Goal: Information Seeking & Learning: Learn about a topic

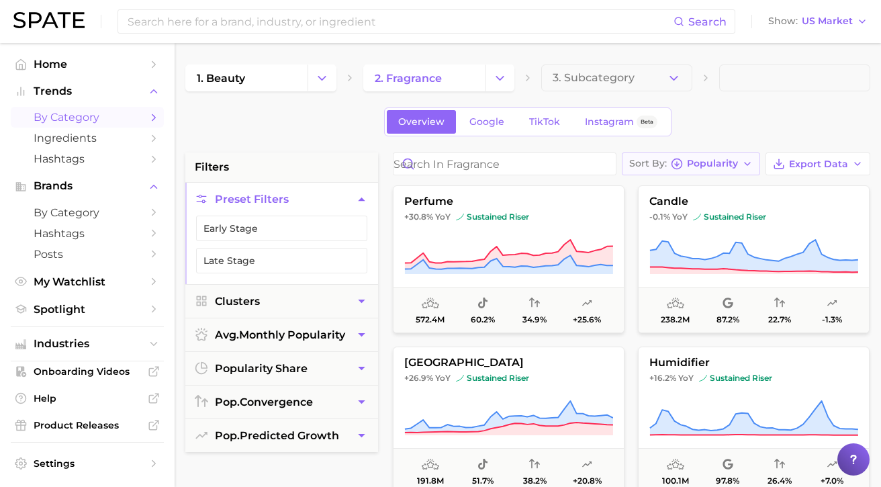
click at [730, 162] on span "Popularity" at bounding box center [712, 163] width 51 height 7
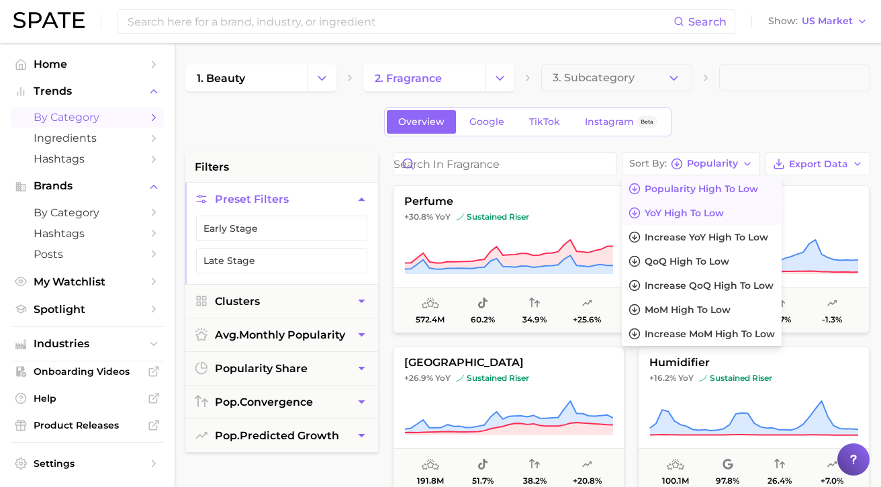
click at [712, 210] on span "YoY high to low" at bounding box center [683, 212] width 79 height 11
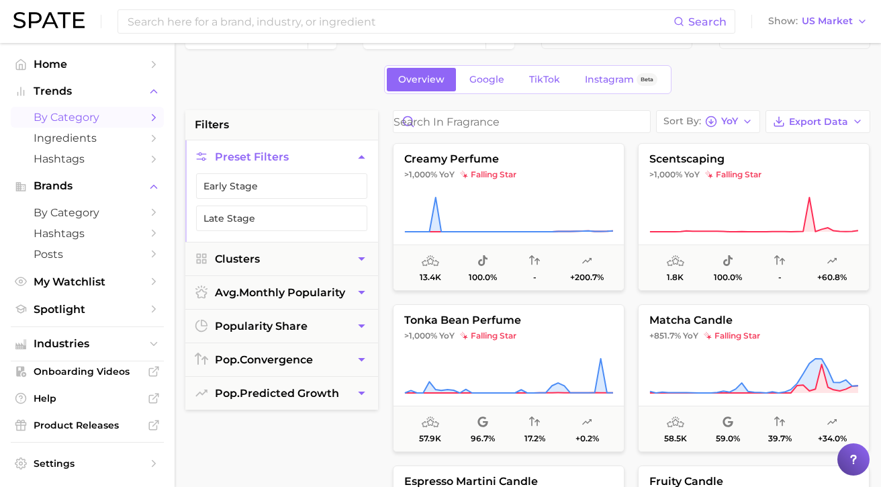
scroll to position [43, 0]
click at [315, 382] on button "pop. predicted growth" at bounding box center [281, 392] width 193 height 33
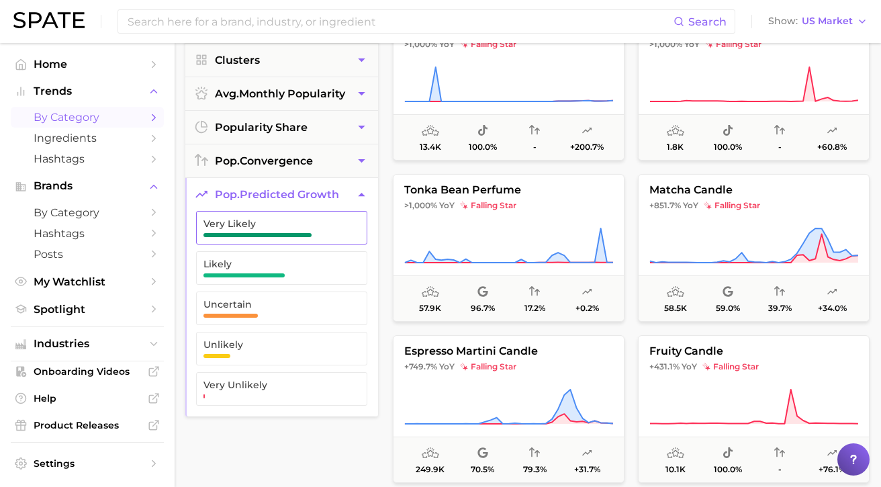
scroll to position [179, 0]
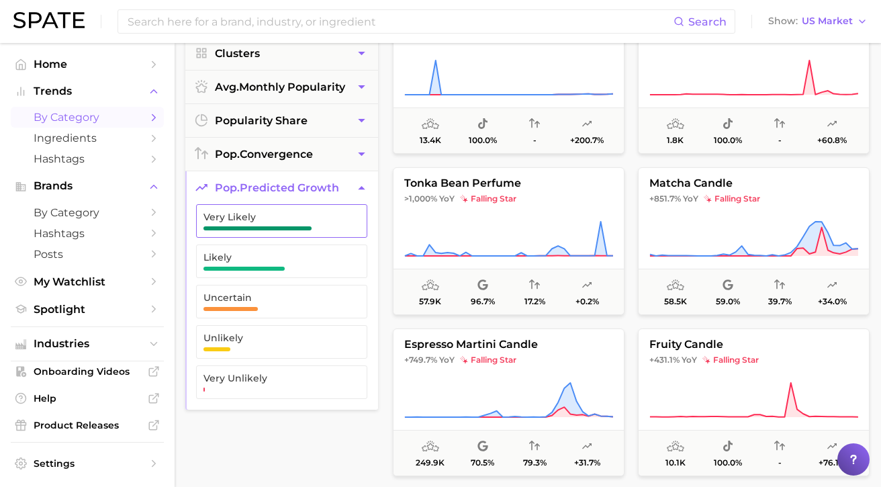
click at [291, 224] on span "Very Likely" at bounding box center [270, 220] width 135 height 19
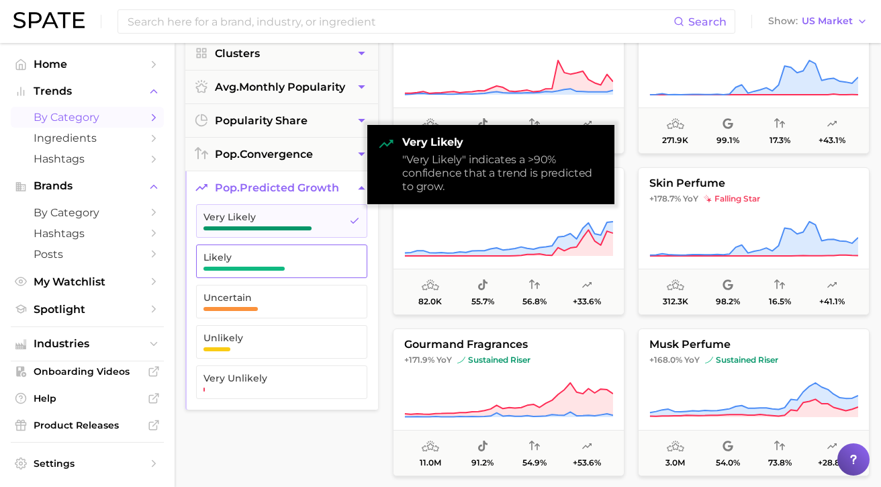
click at [272, 264] on span "Likely" at bounding box center [270, 261] width 135 height 19
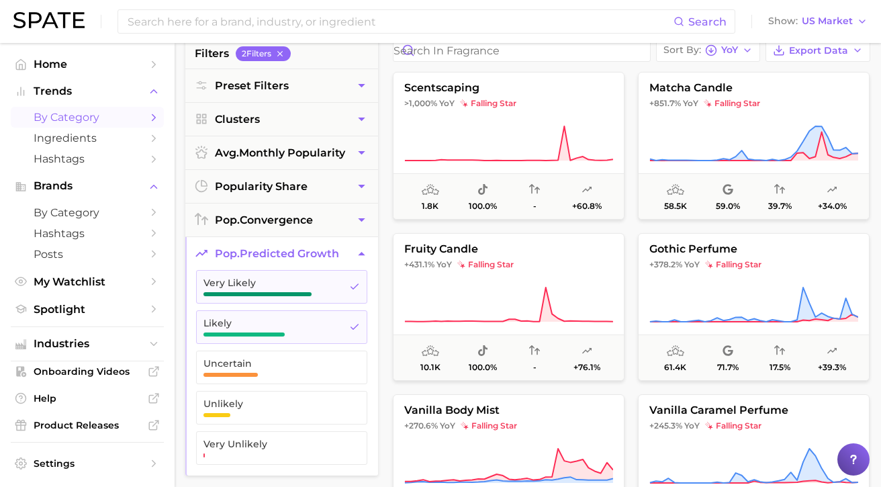
scroll to position [103, 0]
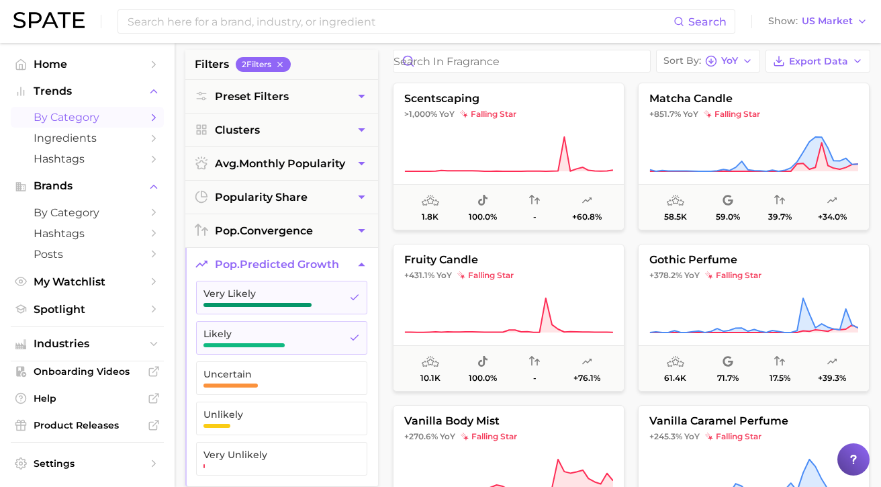
click at [333, 262] on span "pop. predicted growth" at bounding box center [277, 264] width 124 height 13
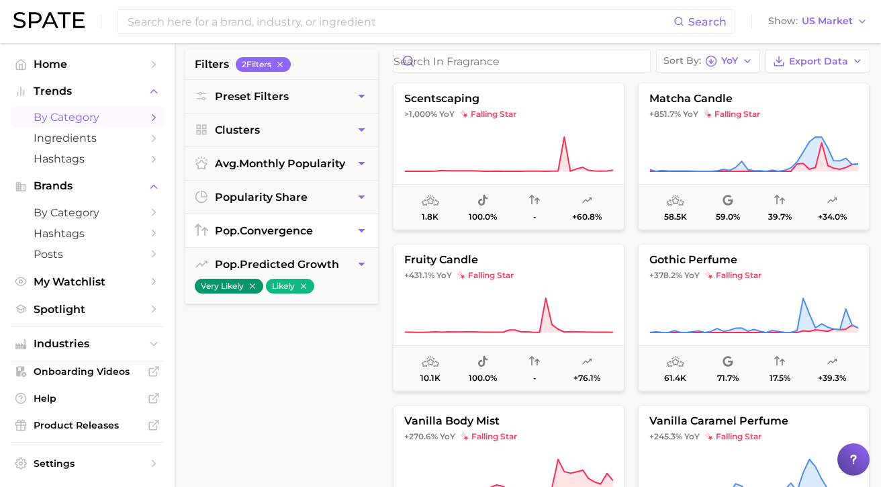
click at [306, 237] on button "pop. convergence" at bounding box center [281, 230] width 193 height 33
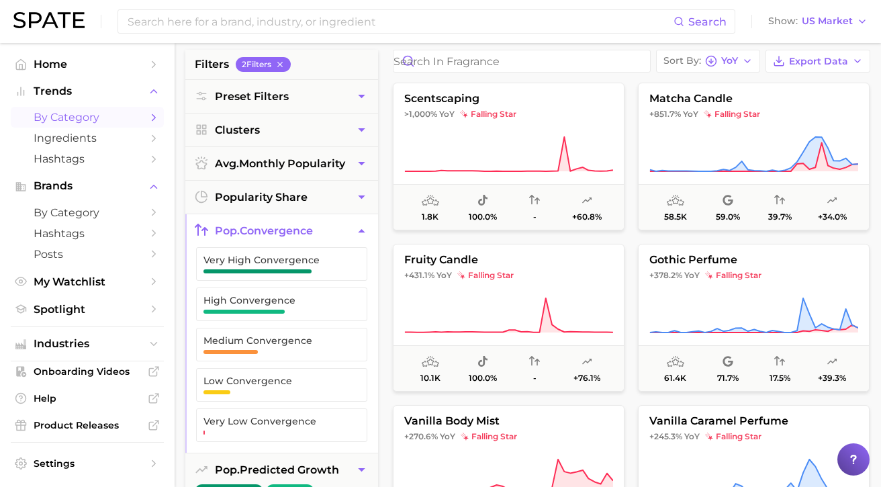
click at [306, 237] on button "pop. convergence" at bounding box center [281, 230] width 193 height 33
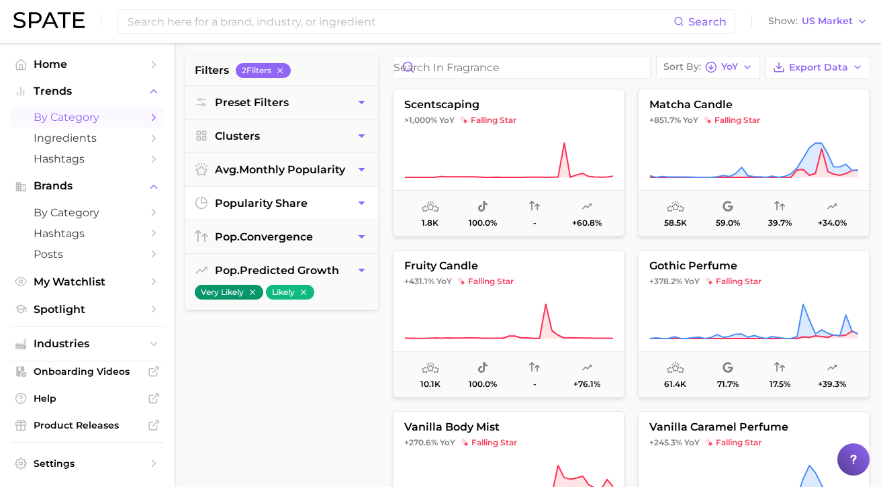
click at [297, 212] on button "popularity share" at bounding box center [281, 203] width 193 height 33
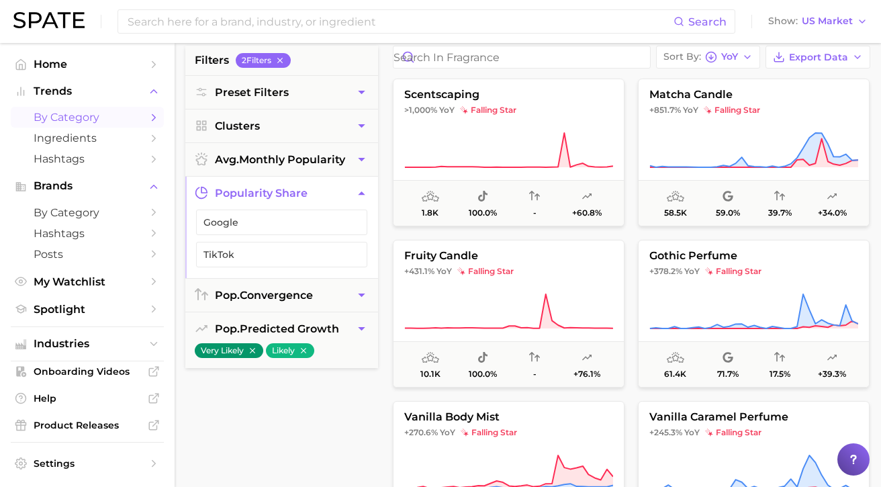
click at [298, 197] on span "popularity share" at bounding box center [261, 193] width 93 height 13
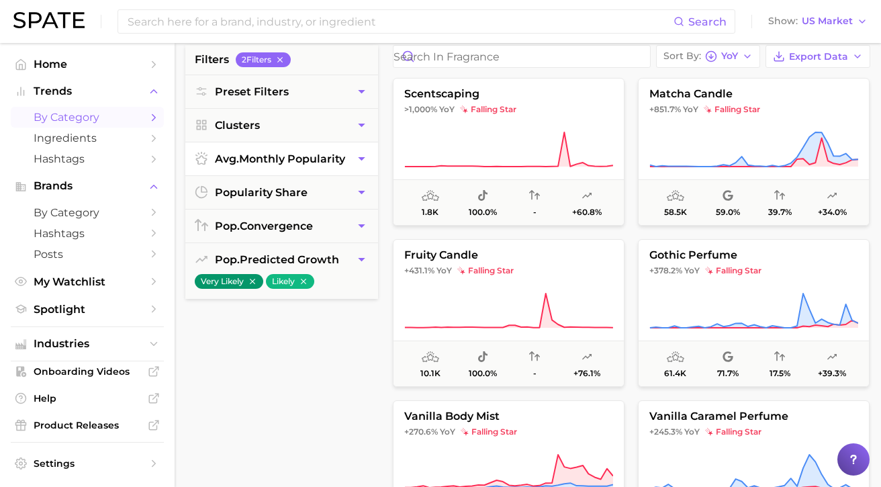
click at [297, 159] on span "avg. monthly popularity" at bounding box center [280, 158] width 130 height 13
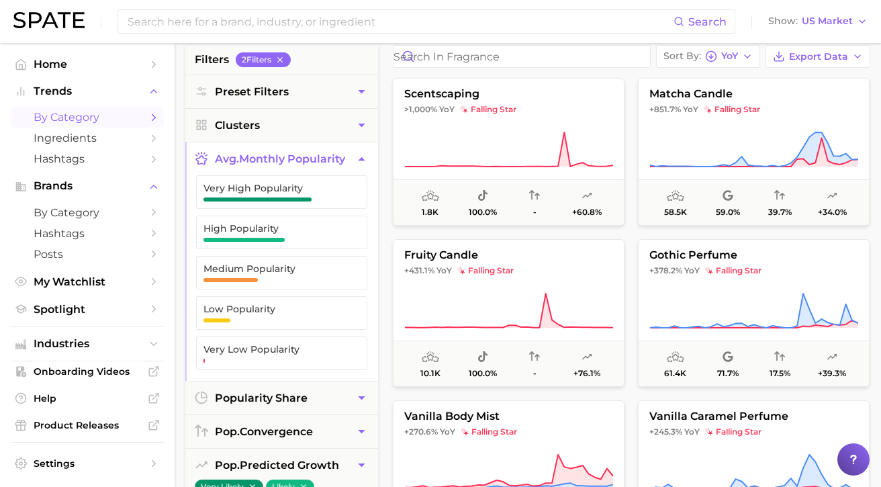
click at [297, 159] on span "avg. monthly popularity" at bounding box center [280, 158] width 130 height 13
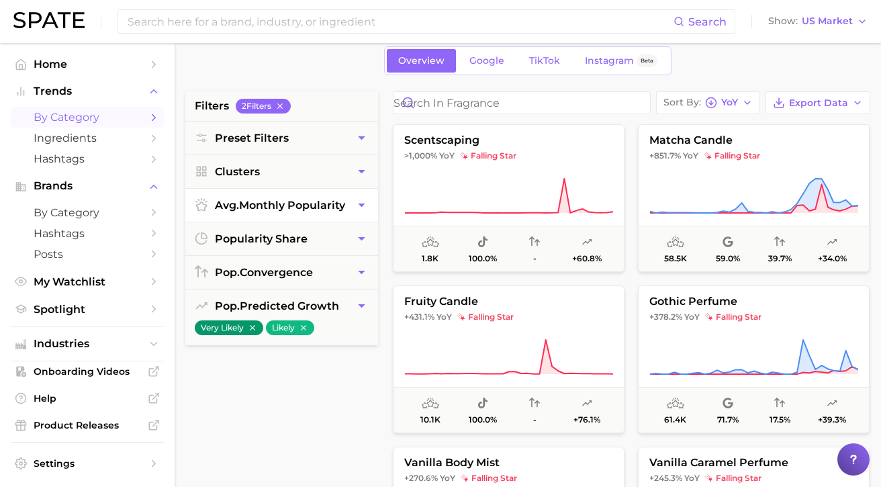
scroll to position [48, 0]
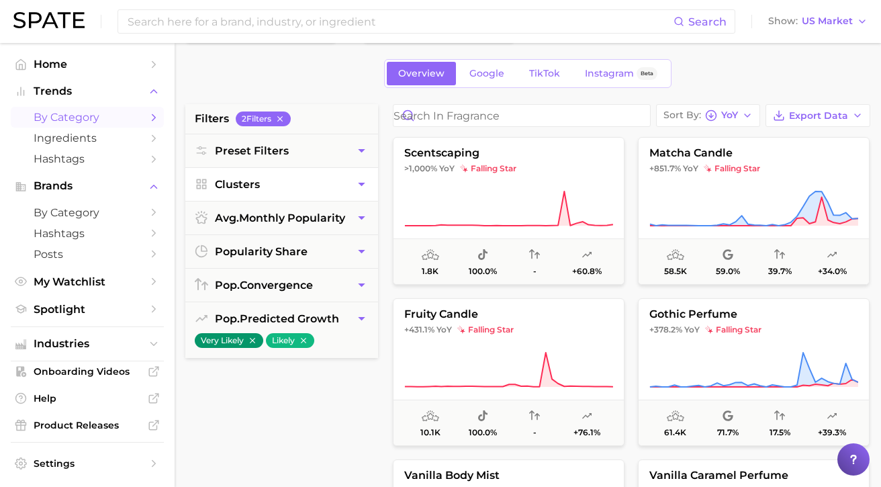
click at [284, 178] on button "Clusters" at bounding box center [281, 184] width 193 height 33
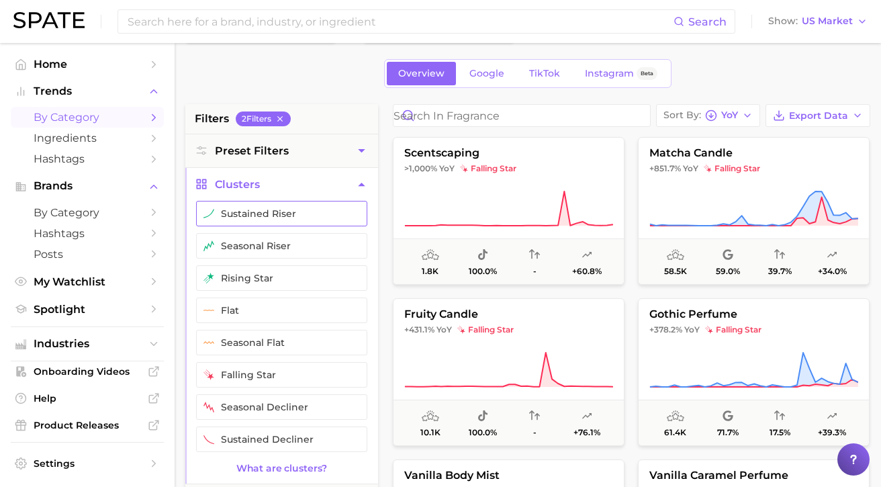
click at [271, 219] on button "sustained riser" at bounding box center [281, 214] width 171 height 26
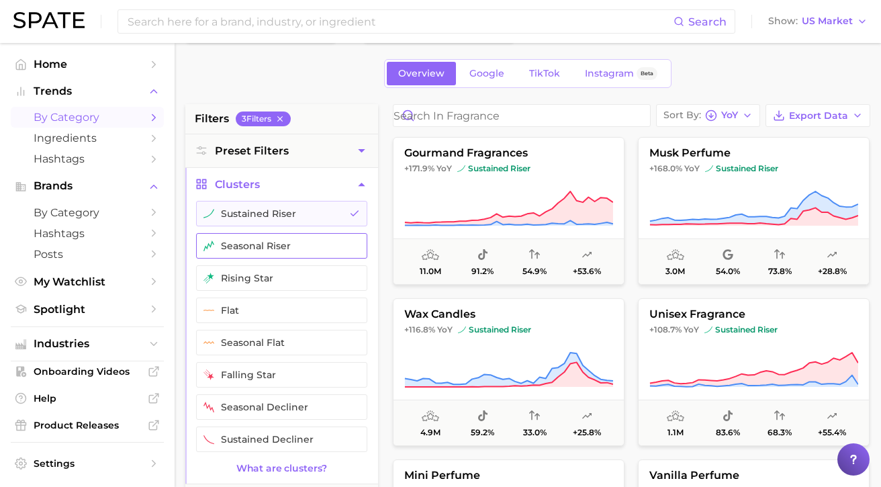
click at [265, 253] on button "seasonal riser" at bounding box center [281, 246] width 171 height 26
drag, startPoint x: 268, startPoint y: 274, endPoint x: 273, endPoint y: 260, distance: 14.2
click at [268, 273] on button "rising star" at bounding box center [281, 278] width 171 height 26
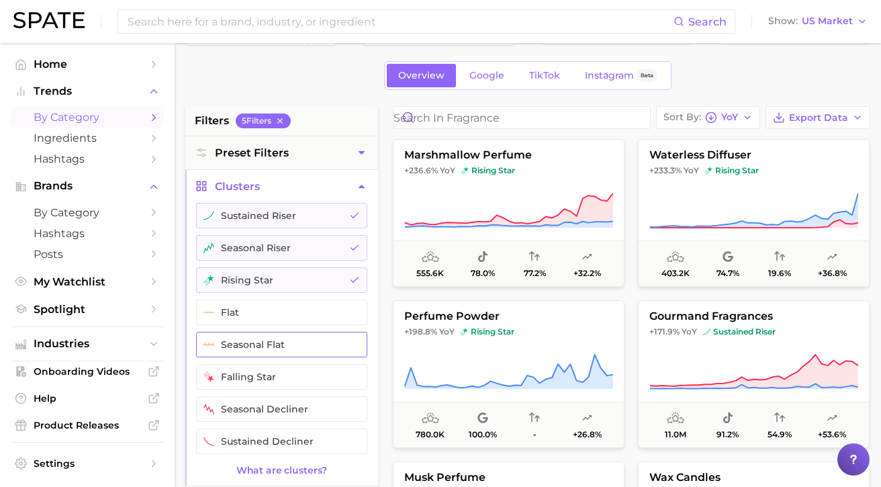
click at [269, 344] on button "seasonal flat" at bounding box center [281, 345] width 171 height 26
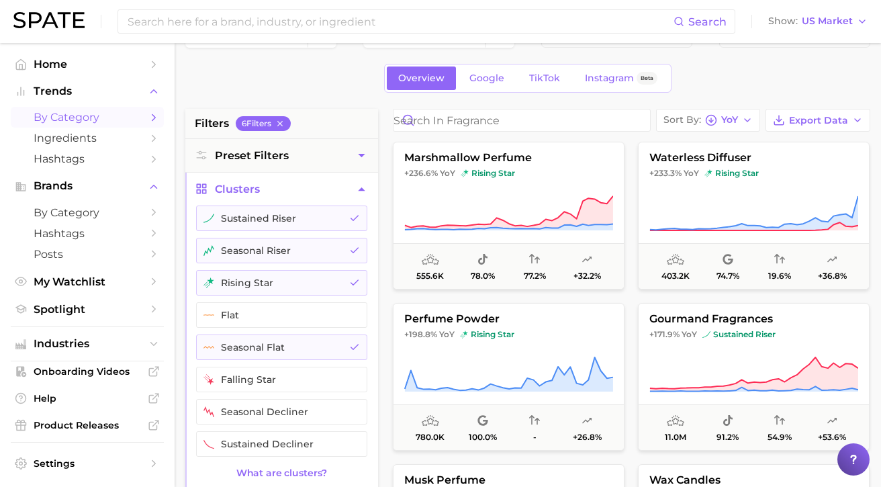
click at [346, 187] on button "Clusters" at bounding box center [281, 189] width 193 height 33
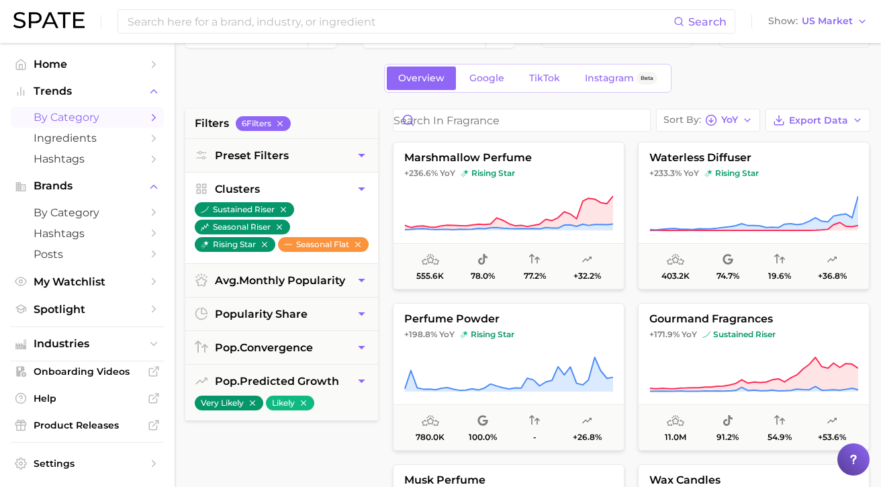
scroll to position [44, 0]
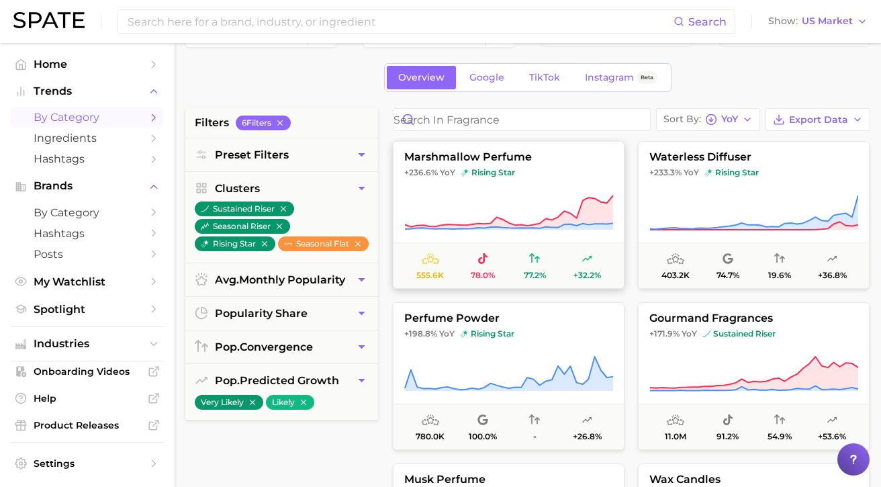
click at [457, 189] on button "marshmallow perfume +236.6% YoY rising star 555.6k 78.0% 77.2% +32.2%" at bounding box center [509, 215] width 232 height 148
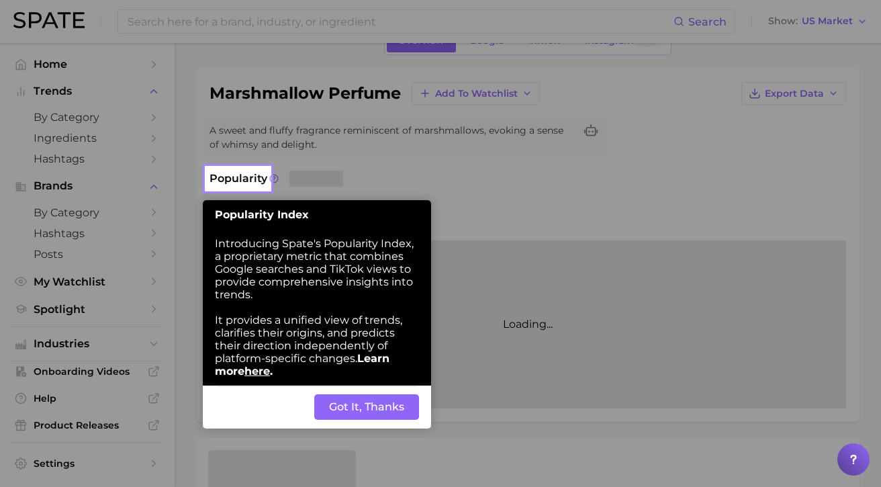
scroll to position [81, 0]
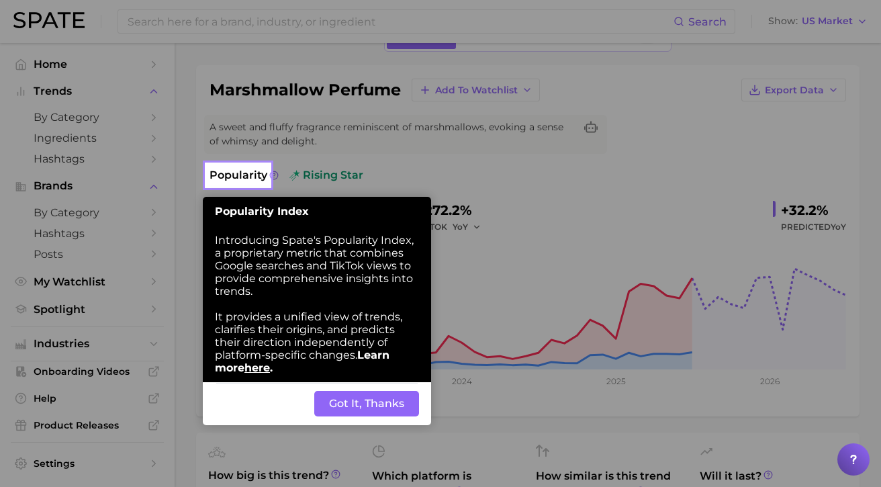
click at [370, 409] on button "Got It, Thanks" at bounding box center [366, 404] width 105 height 26
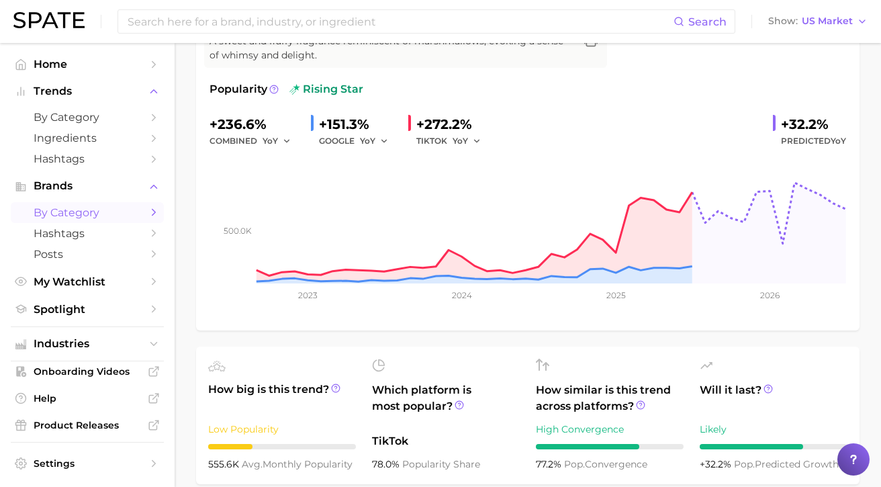
scroll to position [0, 0]
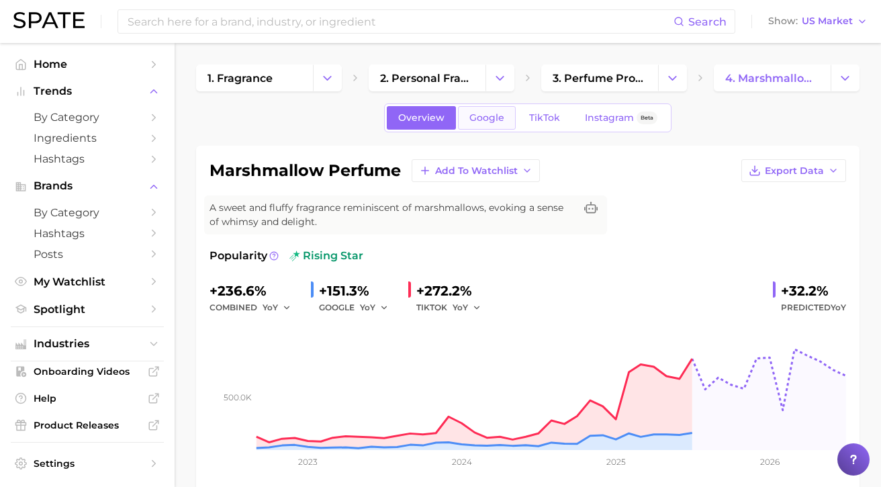
click at [487, 120] on span "Google" at bounding box center [486, 117] width 35 height 11
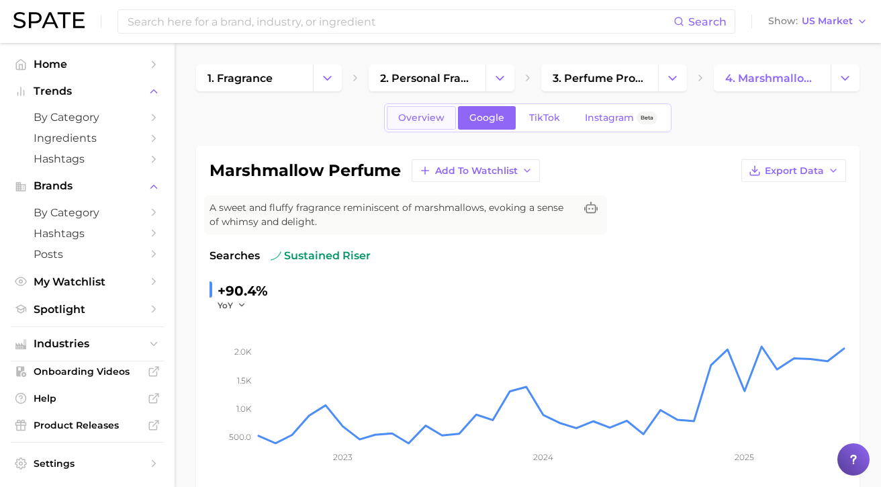
click at [425, 124] on link "Overview" at bounding box center [421, 117] width 69 height 23
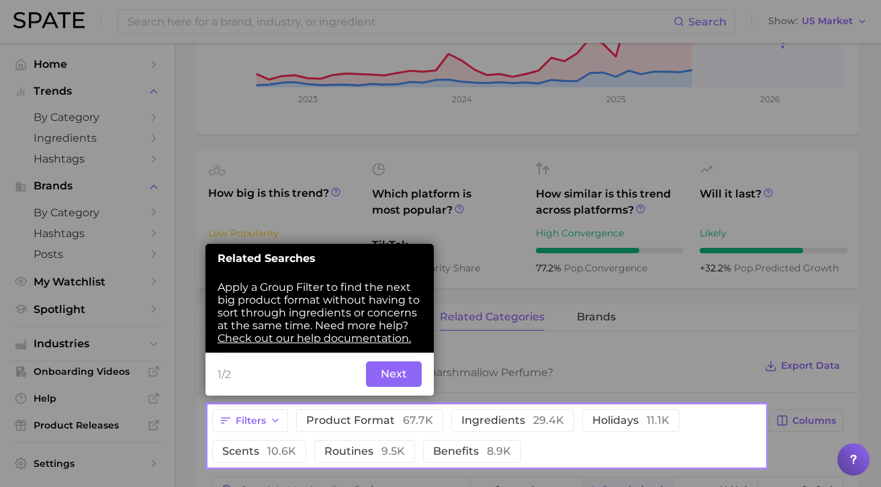
scroll to position [372, 0]
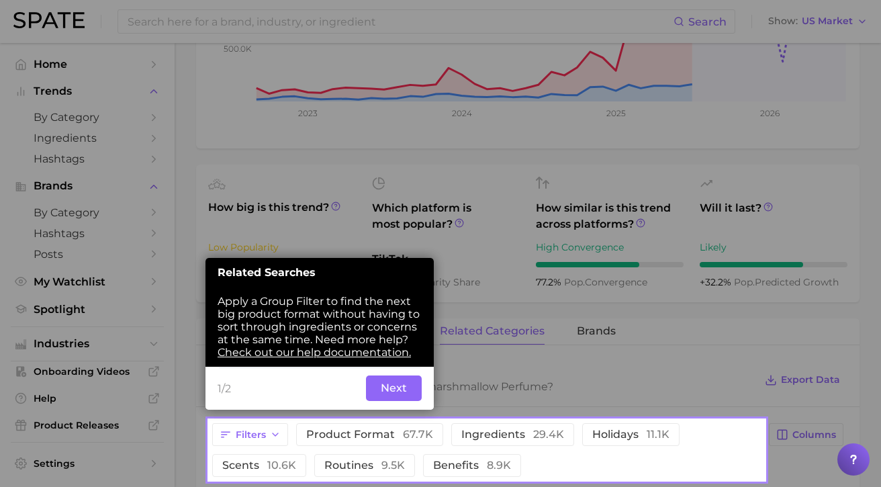
scroll to position [336, 0]
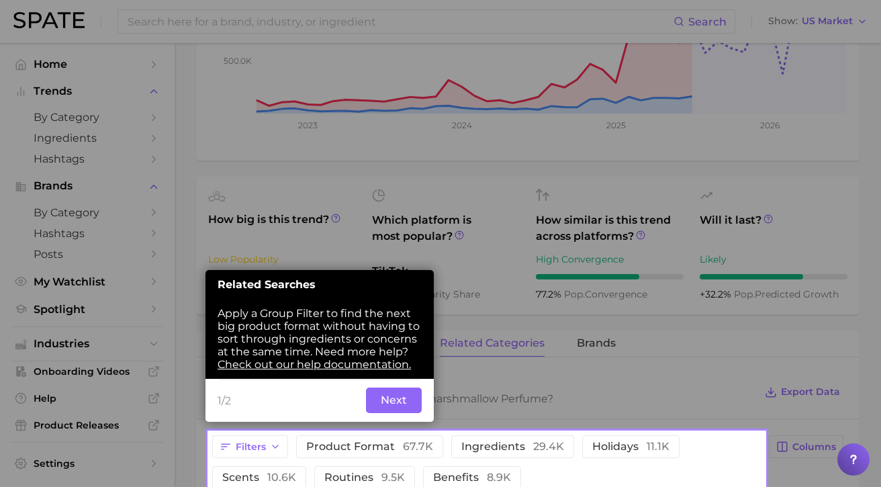
click at [379, 403] on button "Next" at bounding box center [394, 400] width 56 height 26
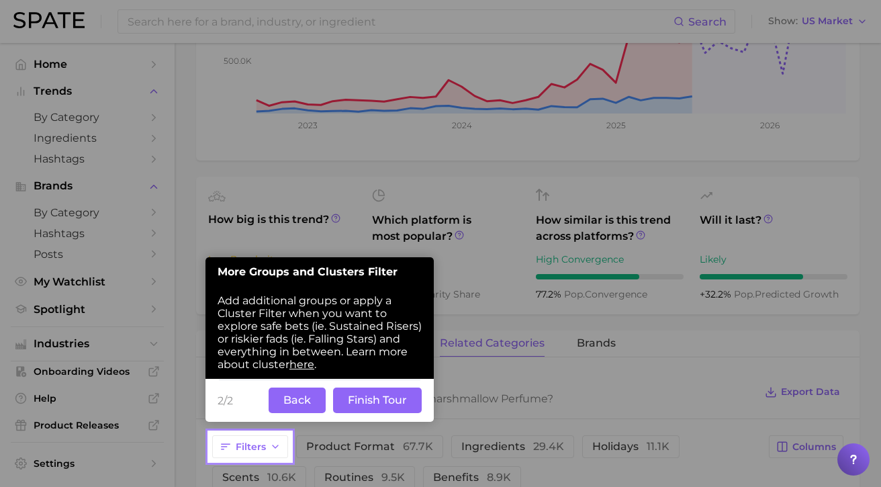
click at [314, 394] on button "Back" at bounding box center [297, 400] width 57 height 26
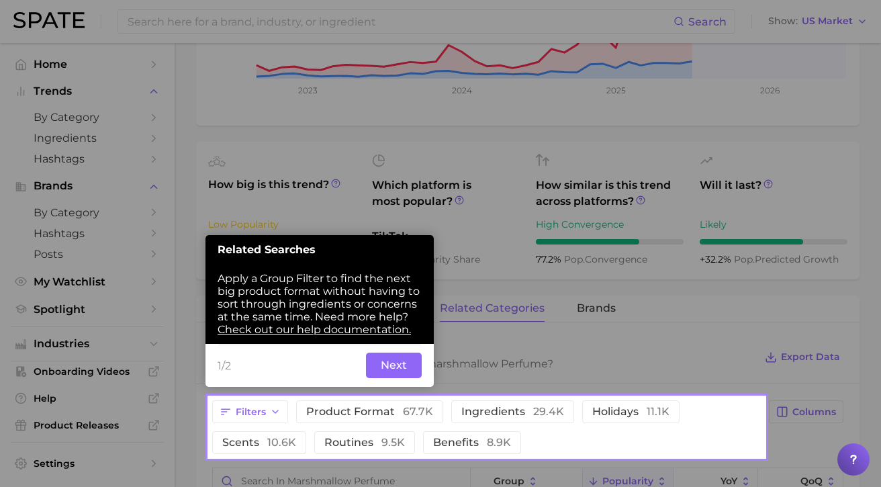
scroll to position [372, 0]
click at [386, 369] on button "Next" at bounding box center [394, 365] width 56 height 26
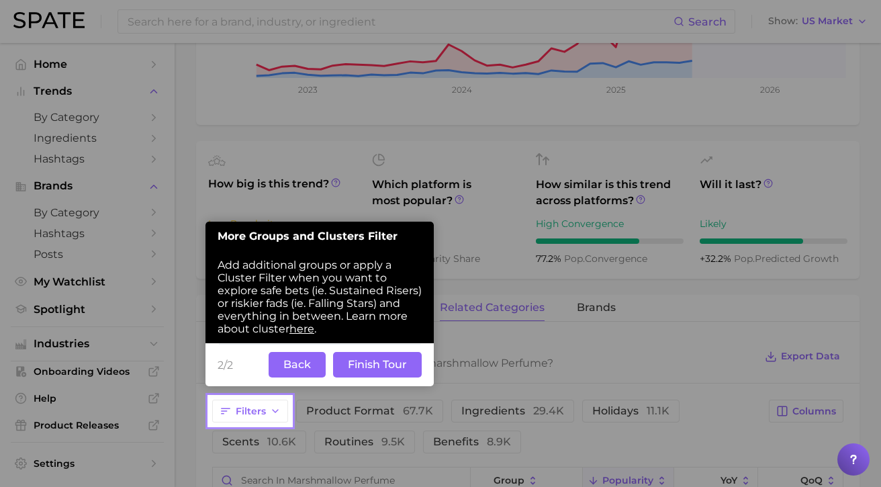
click at [383, 371] on button "Finish Tour" at bounding box center [377, 365] width 89 height 26
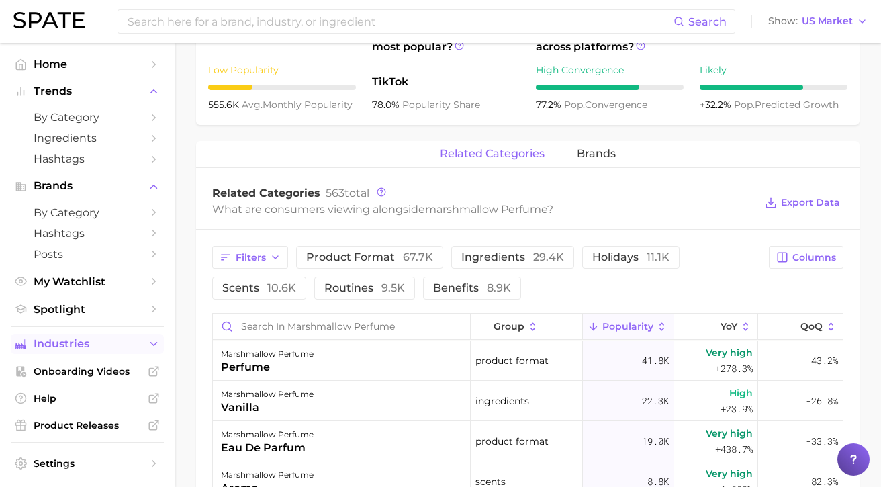
scroll to position [512, 0]
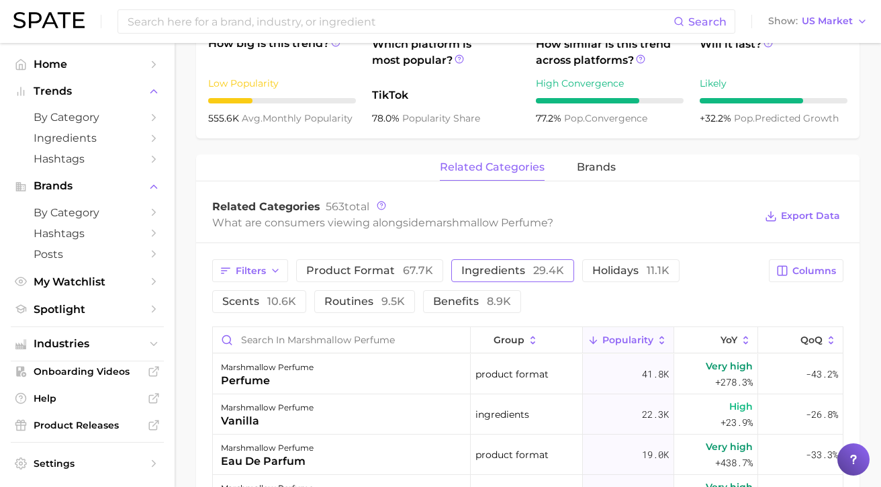
click at [478, 271] on span "ingredients 29.4k" at bounding box center [512, 270] width 103 height 11
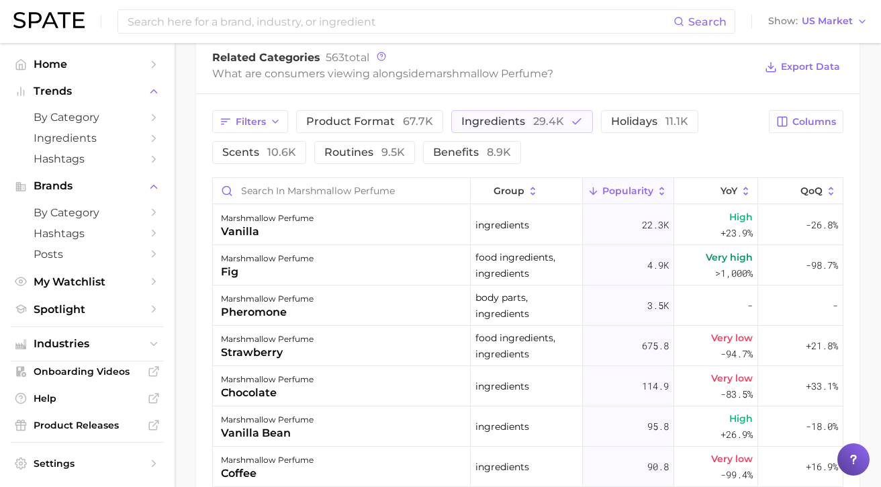
scroll to position [0, 0]
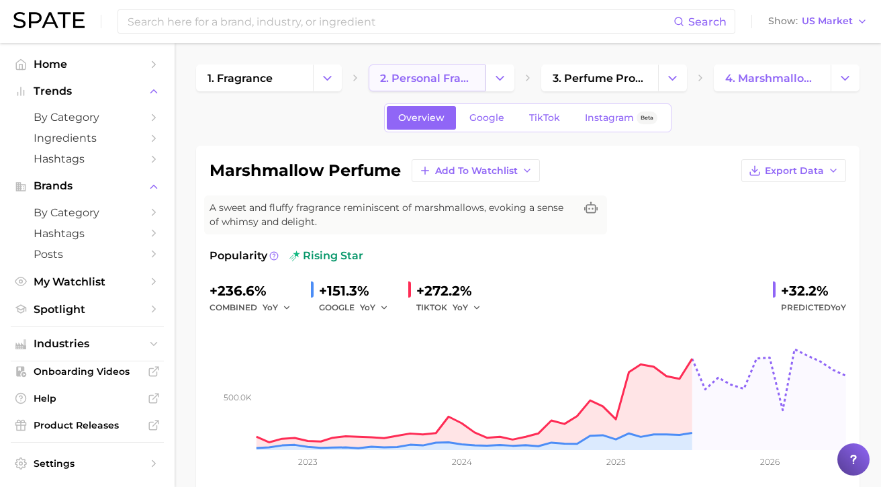
click at [437, 82] on span "2. personal fragrance" at bounding box center [427, 78] width 94 height 13
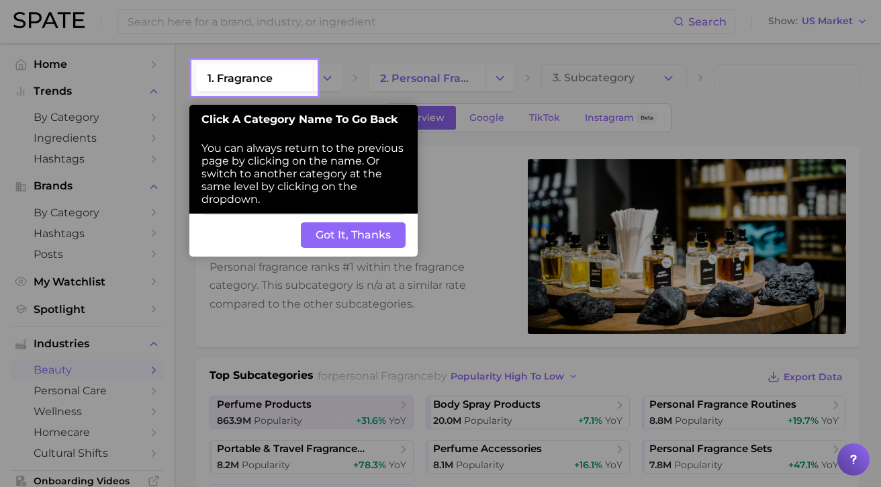
click at [377, 230] on button "Got It, Thanks" at bounding box center [353, 235] width 105 height 26
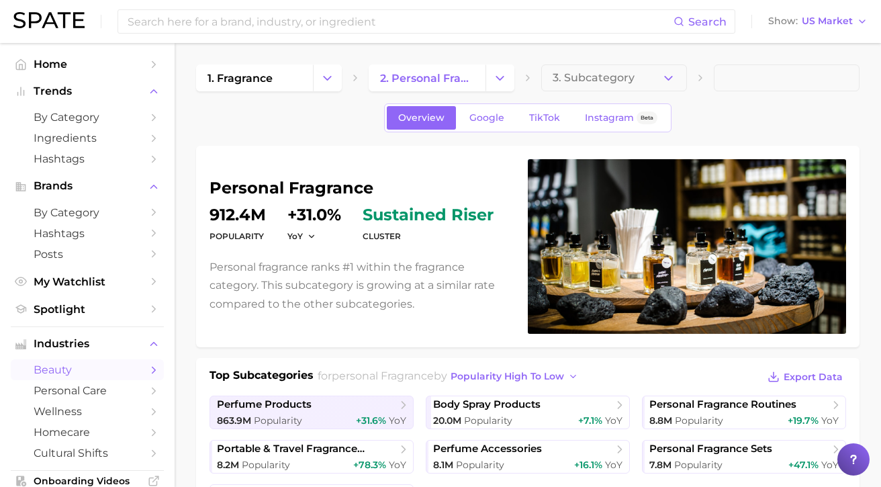
click at [276, 83] on link "1. fragrance" at bounding box center [254, 77] width 117 height 27
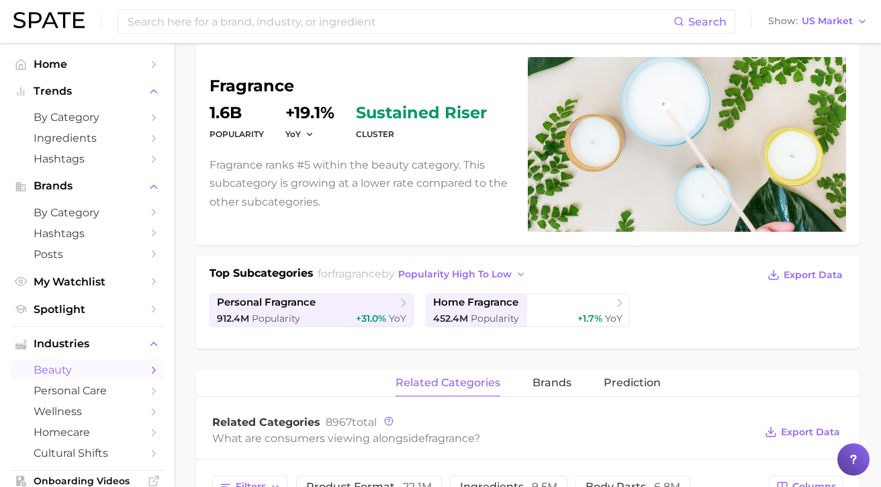
scroll to position [105, 0]
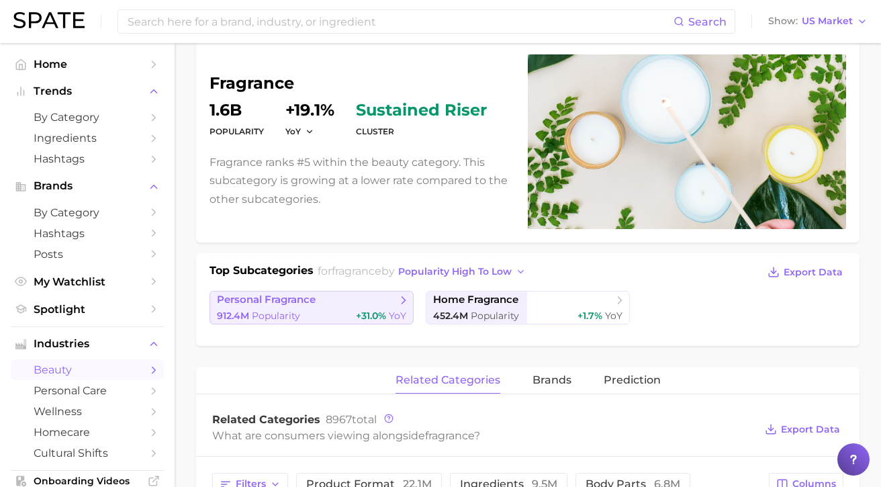
click at [339, 298] on span "personal fragrance" at bounding box center [307, 299] width 180 height 13
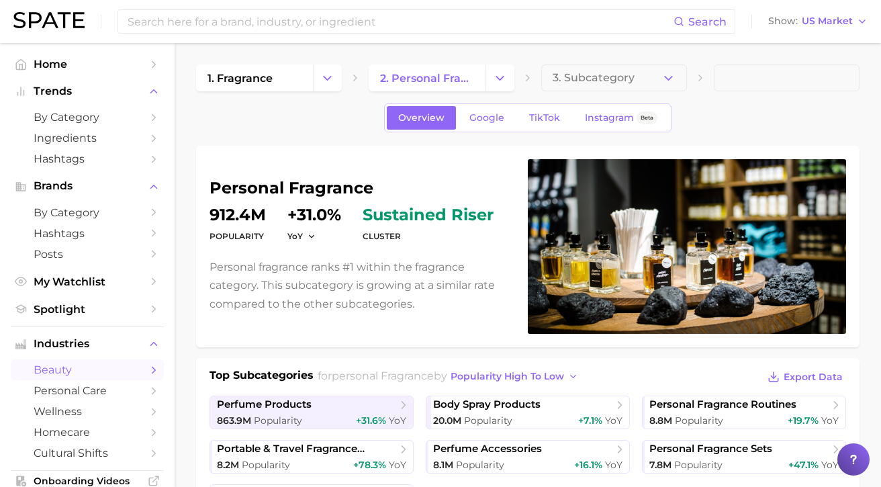
click at [79, 105] on li "Trends by Category Ingredients Hashtags" at bounding box center [87, 125] width 153 height 88
click at [79, 117] on span "by Category" at bounding box center [87, 117] width 107 height 13
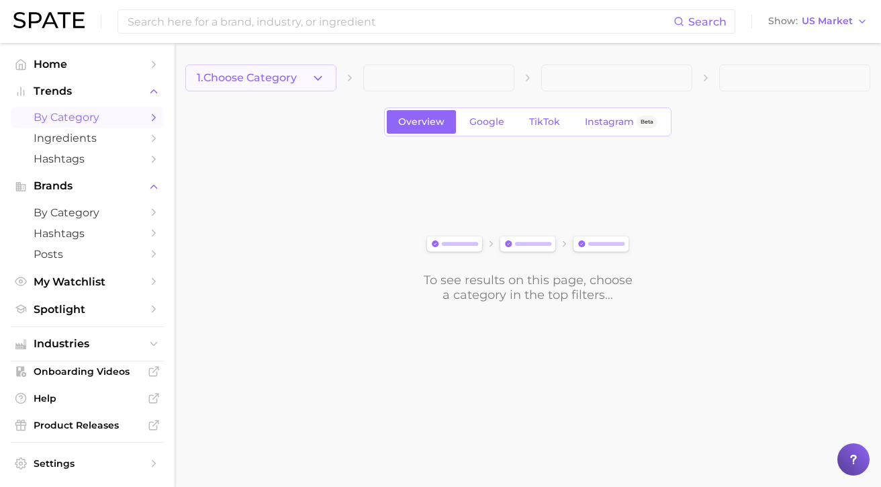
click at [301, 73] on button "1. Choose Category" at bounding box center [260, 77] width 151 height 27
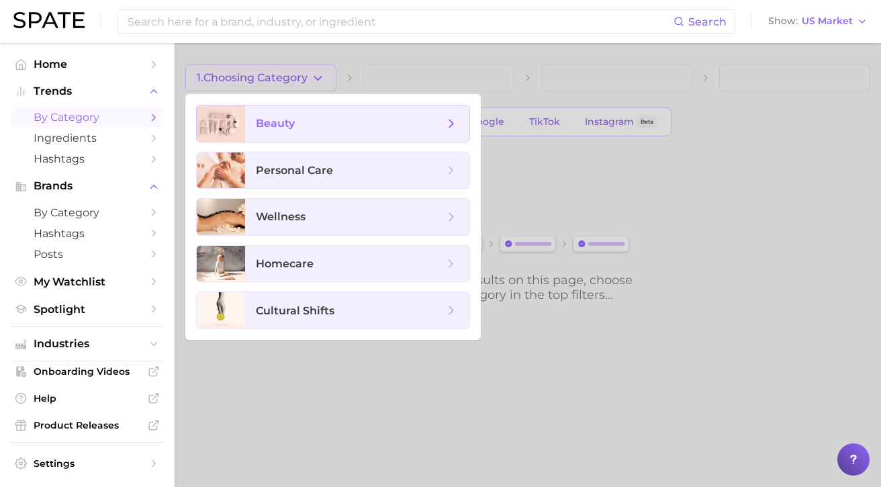
click at [307, 123] on span "beauty" at bounding box center [350, 123] width 188 height 15
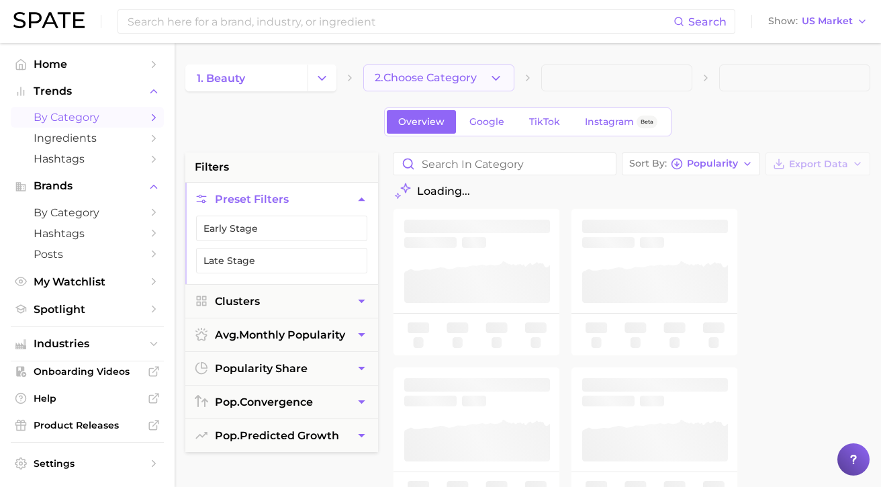
click at [448, 82] on span "2. Choose Category" at bounding box center [426, 78] width 102 height 12
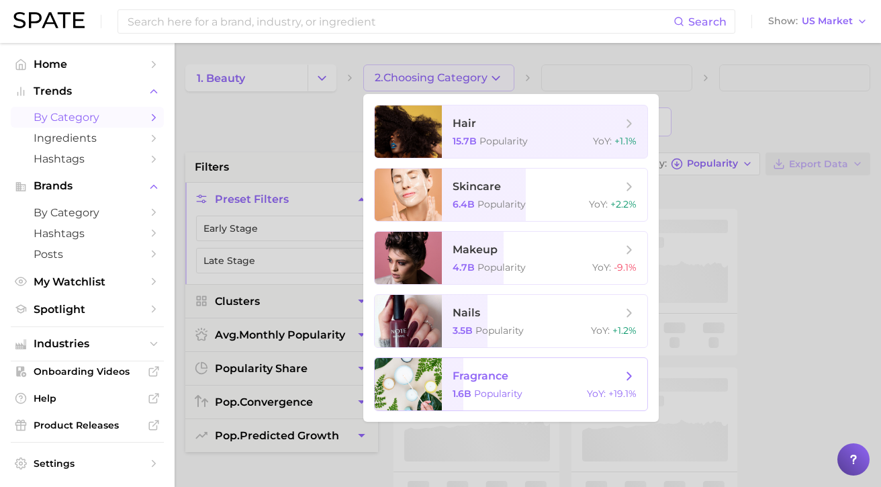
click at [453, 383] on span "fragrance 1.6b Popularity YoY : +19.1%" at bounding box center [544, 384] width 205 height 52
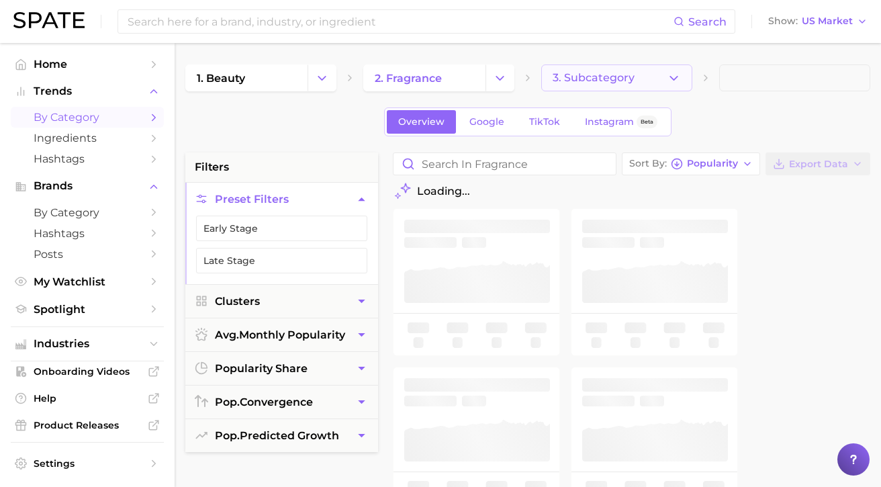
click at [589, 77] on span "3. Subcategory" at bounding box center [594, 78] width 82 height 12
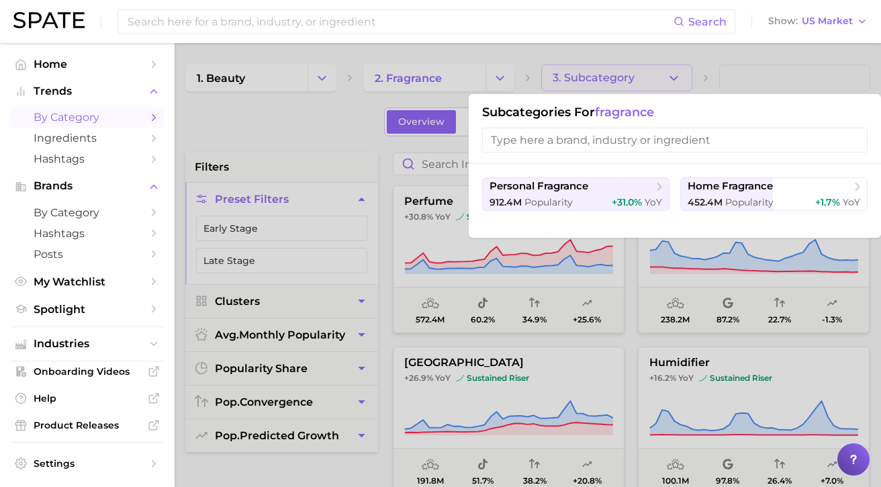
click at [325, 122] on div at bounding box center [440, 243] width 881 height 487
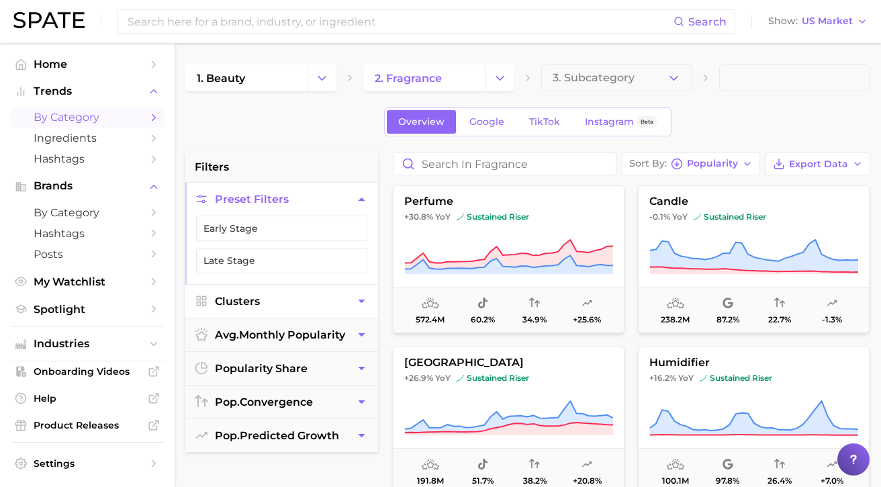
click at [283, 302] on button "Clusters" at bounding box center [281, 301] width 193 height 33
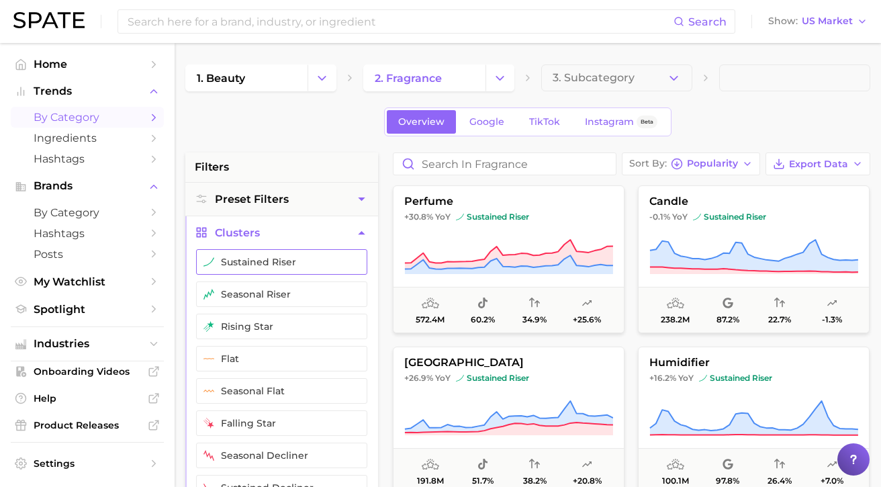
click at [267, 257] on button "sustained riser" at bounding box center [281, 262] width 171 height 26
click at [271, 309] on ul "sustained riser seasonal riser rising star flat seasonal flat falling star seas…" at bounding box center [281, 380] width 193 height 262
drag, startPoint x: 269, startPoint y: 303, endPoint x: 274, endPoint y: 330, distance: 27.3
click at [269, 303] on button "seasonal riser" at bounding box center [281, 294] width 171 height 26
click at [274, 330] on button "rising star" at bounding box center [281, 327] width 171 height 26
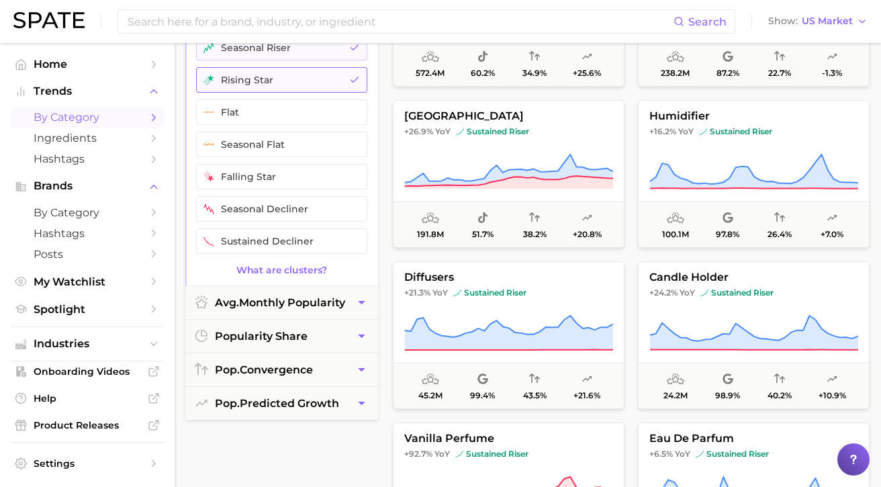
scroll to position [258, 0]
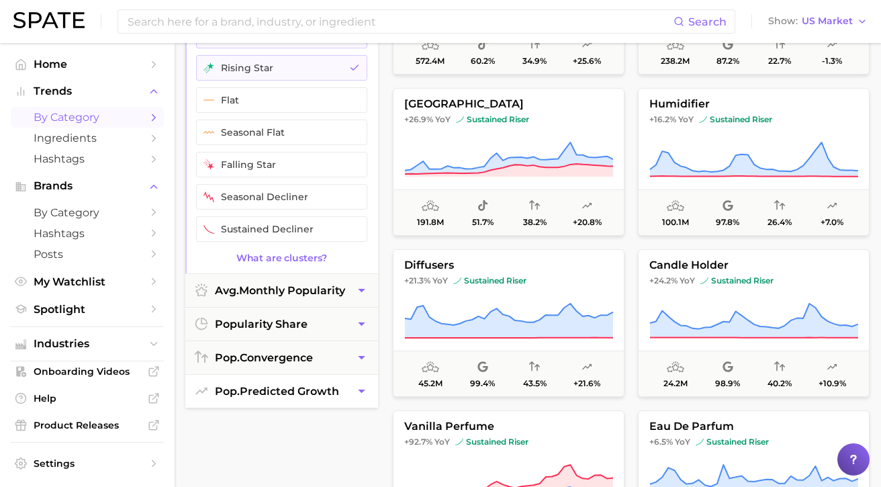
click at [285, 395] on span "pop. predicted growth" at bounding box center [277, 391] width 124 height 13
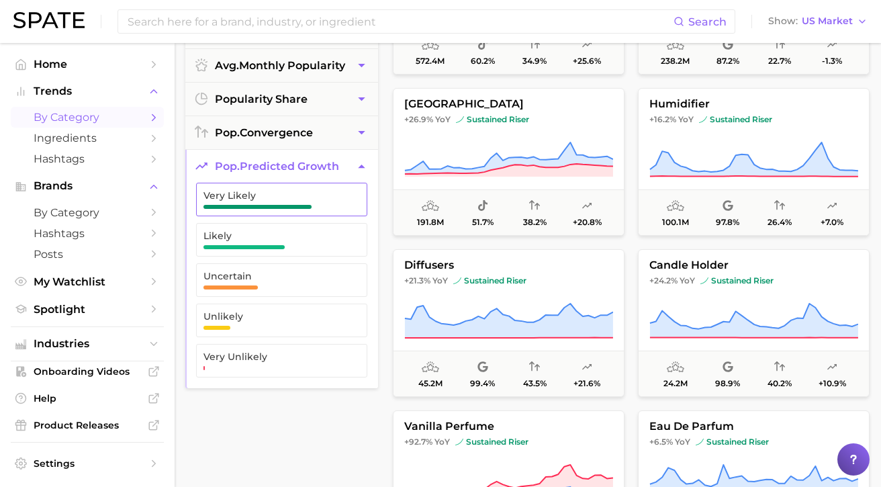
click at [294, 215] on button "Very Likely" at bounding box center [281, 200] width 171 height 34
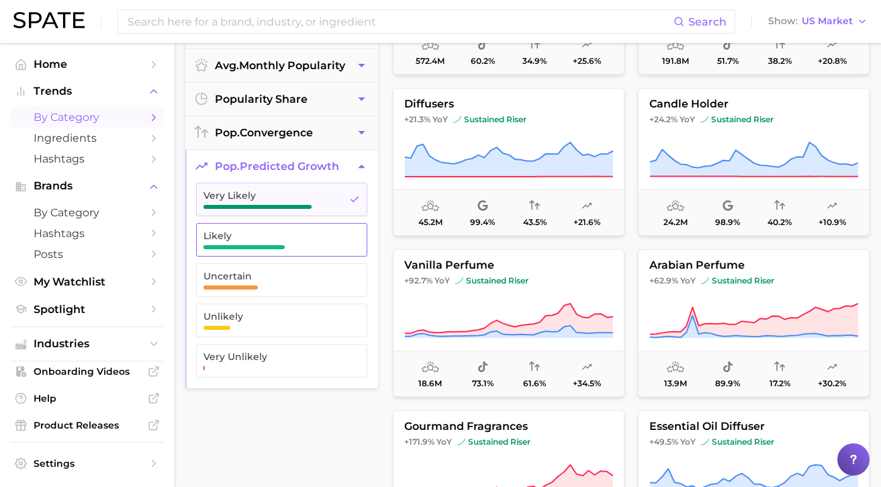
click at [293, 242] on span "Likely" at bounding box center [270, 239] width 135 height 19
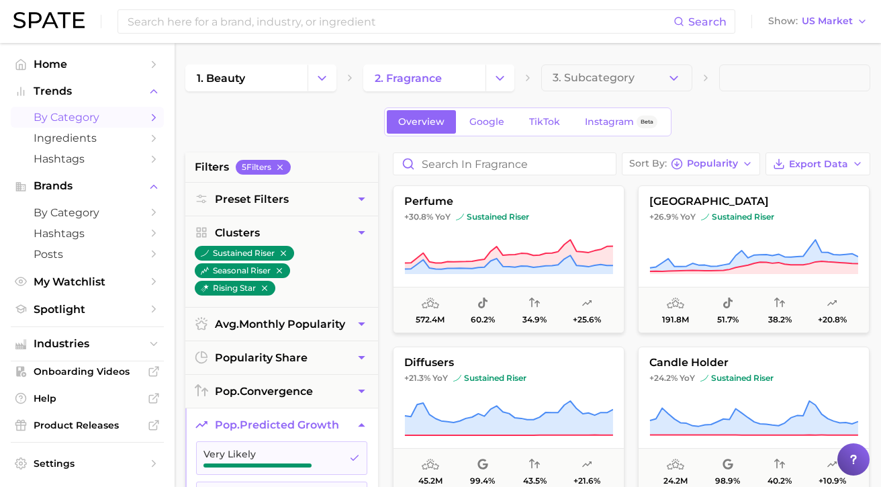
click at [691, 160] on span "Popularity" at bounding box center [712, 163] width 51 height 7
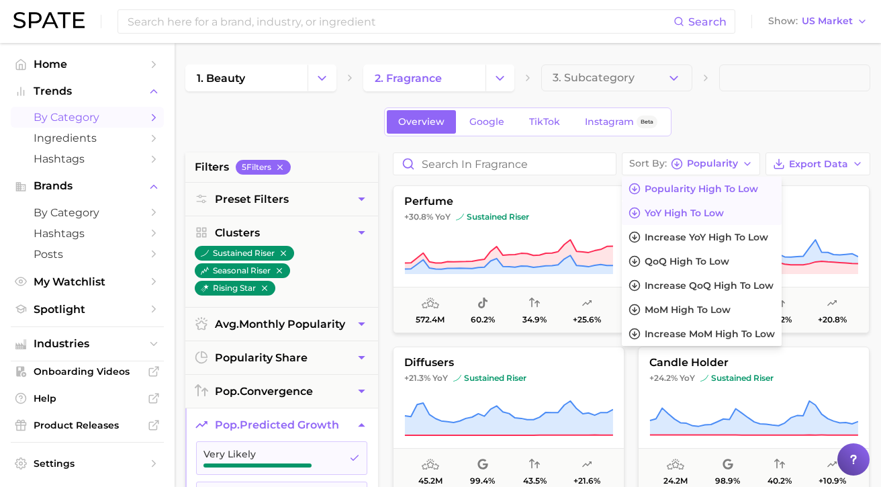
click at [708, 212] on span "YoY high to low" at bounding box center [683, 212] width 79 height 11
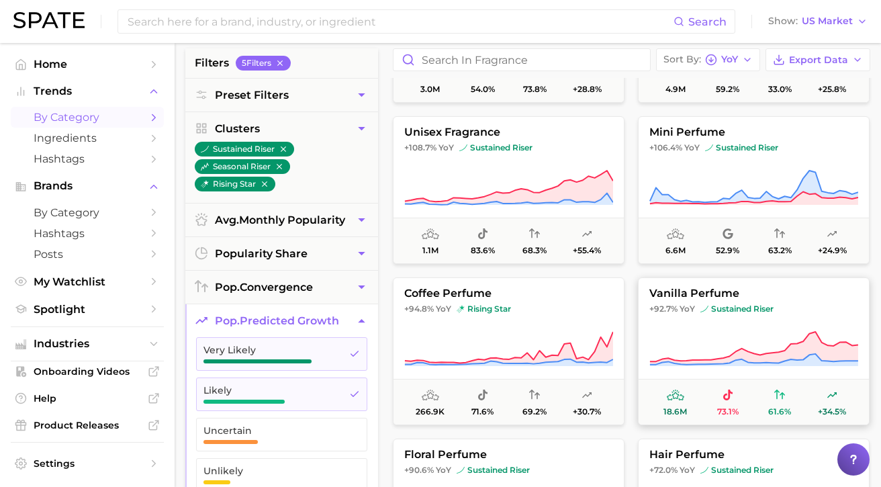
scroll to position [493, 0]
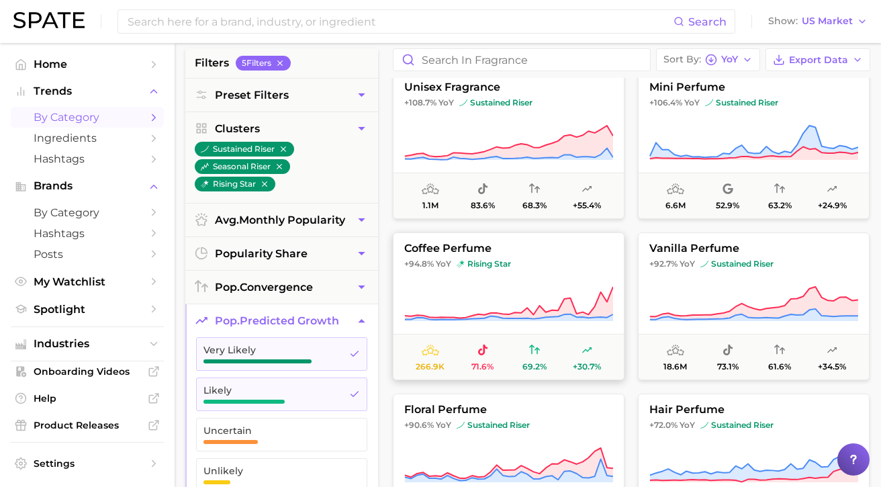
click at [485, 275] on button "coffee perfume +94.8% YoY rising star 266.9k 71.6% 69.2% +30.7%" at bounding box center [509, 306] width 232 height 148
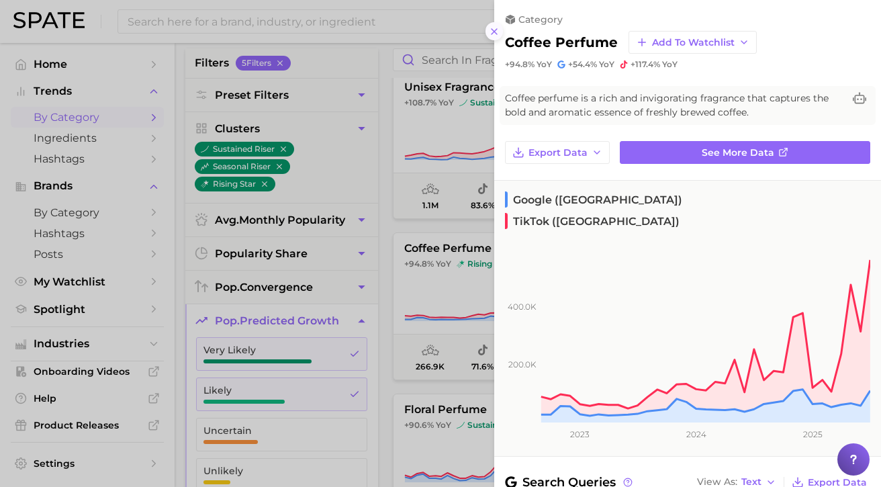
click at [494, 35] on icon at bounding box center [494, 31] width 11 height 11
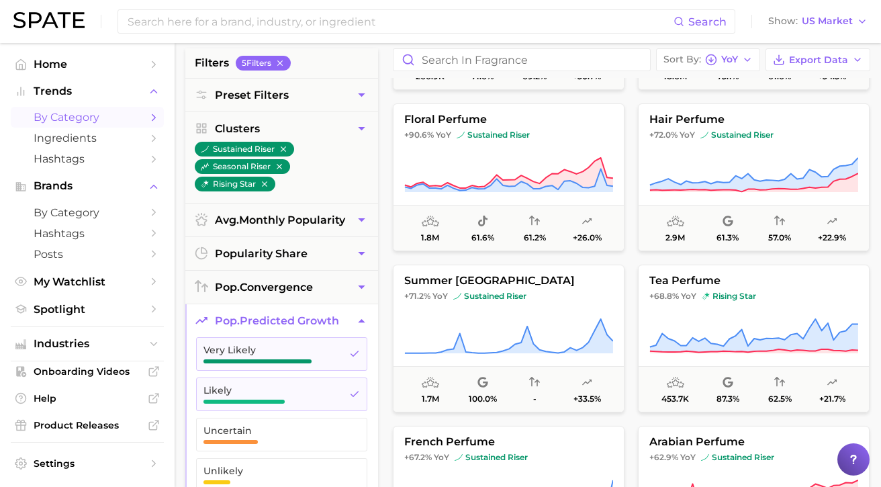
scroll to position [784, 0]
click at [471, 287] on button "summer cologne +71.2% YoY sustained riser 1.7m 100.0% - +33.5%" at bounding box center [509, 338] width 232 height 148
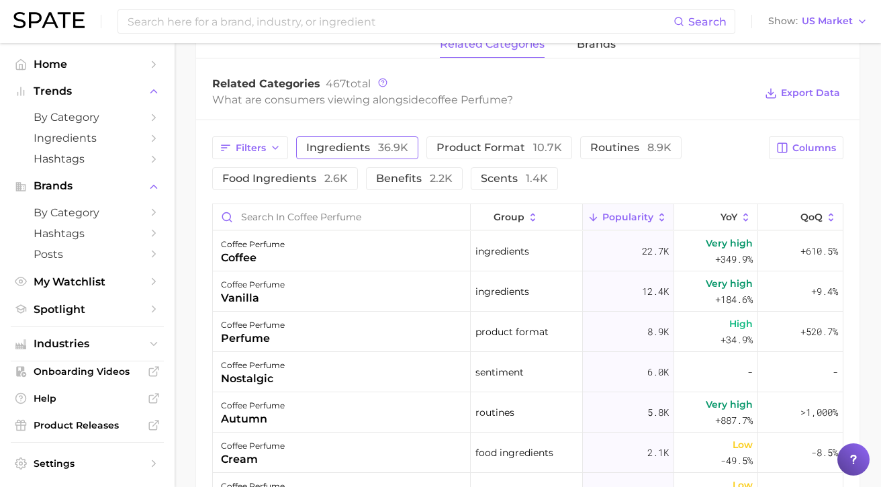
click at [352, 146] on span "ingredients 36.9k" at bounding box center [357, 147] width 102 height 11
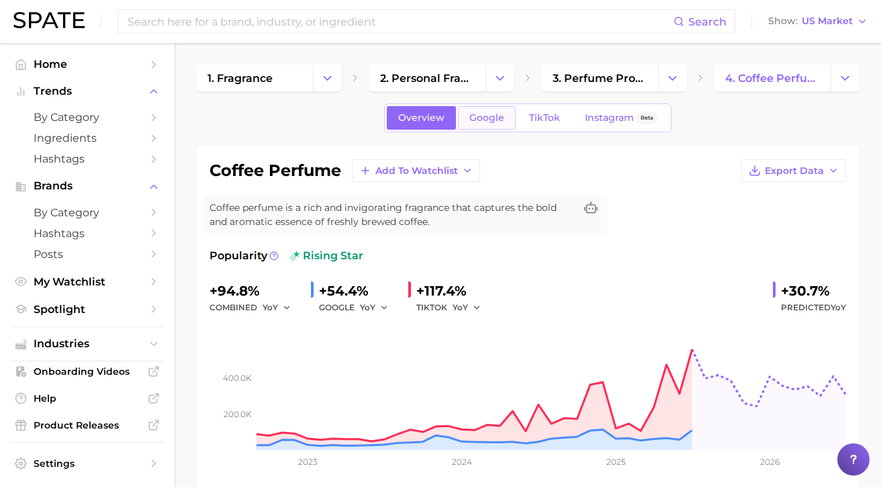
click at [493, 120] on span "Google" at bounding box center [486, 117] width 35 height 11
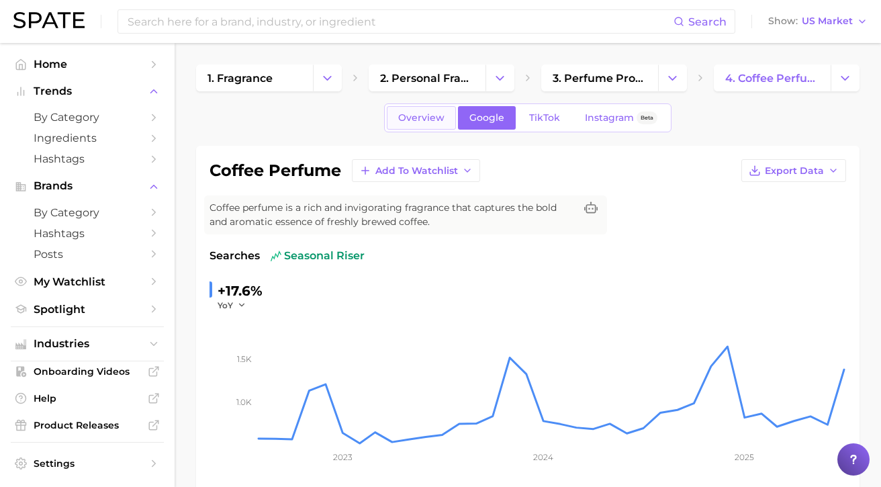
click at [403, 122] on span "Overview" at bounding box center [421, 117] width 46 height 11
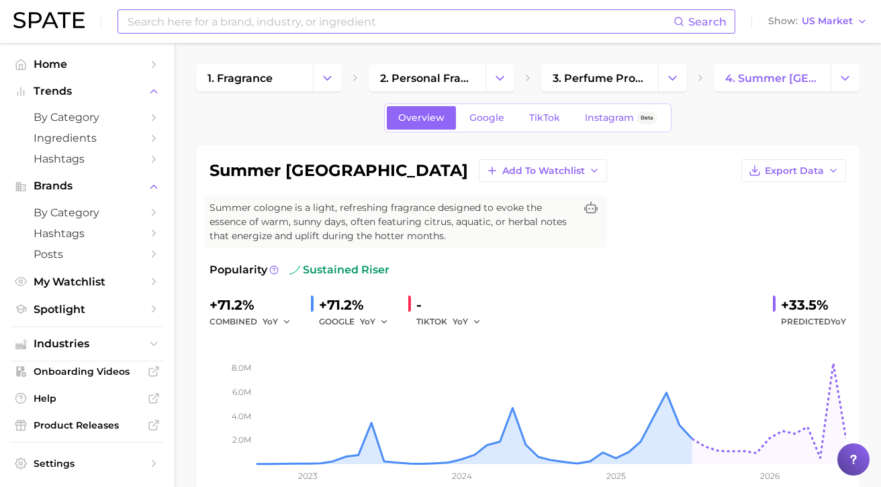
click at [306, 28] on input at bounding box center [399, 21] width 547 height 23
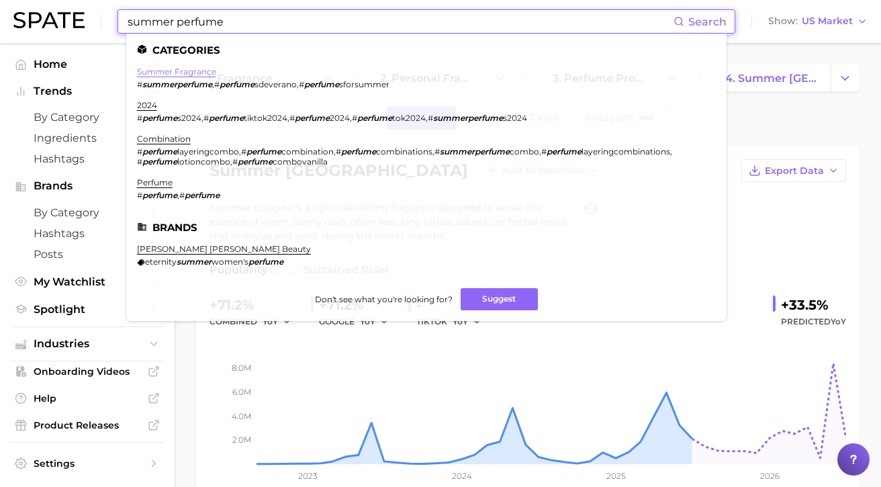
type input "summer perfume"
click at [196, 75] on link "summer fragrance" at bounding box center [176, 71] width 79 height 10
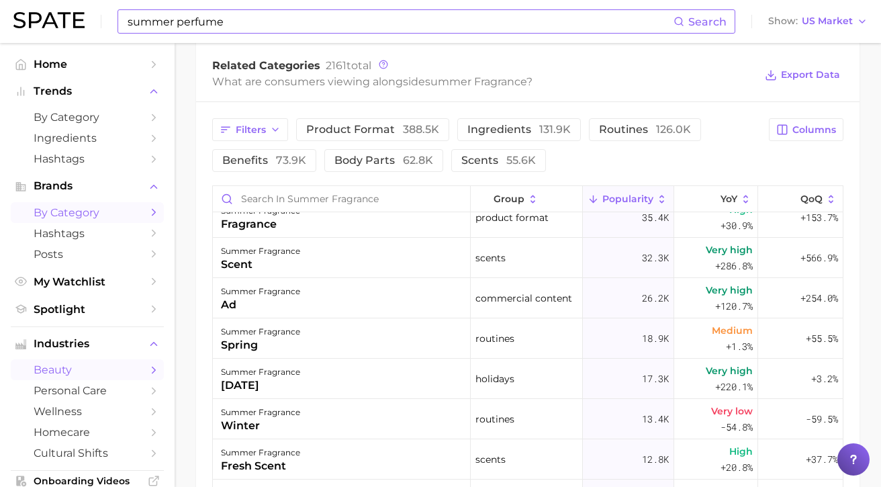
scroll to position [387, 0]
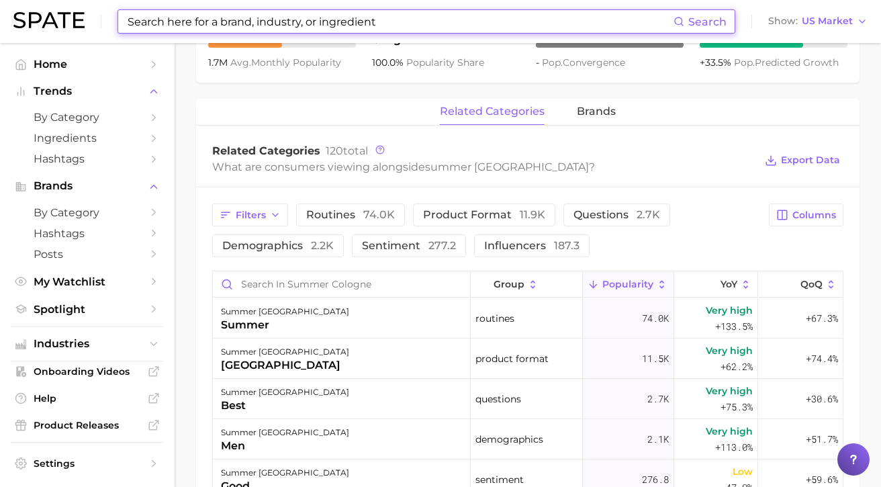
scroll to position [542, 0]
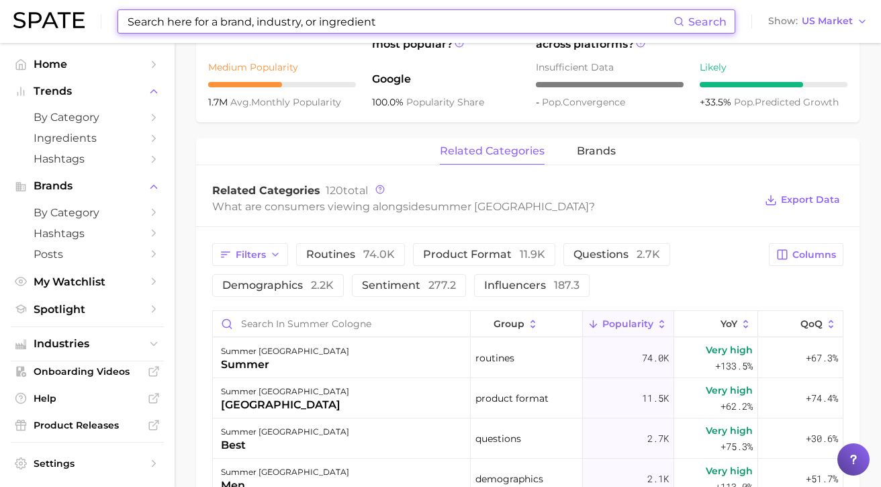
click at [402, 167] on div "related categories brands Related Categories 120 total What are consumers viewi…" at bounding box center [527, 475] width 663 height 675
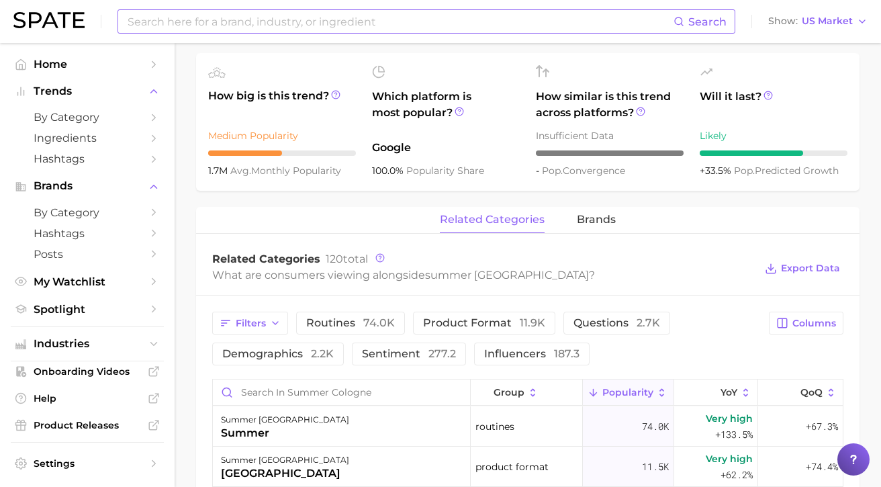
scroll to position [0, 0]
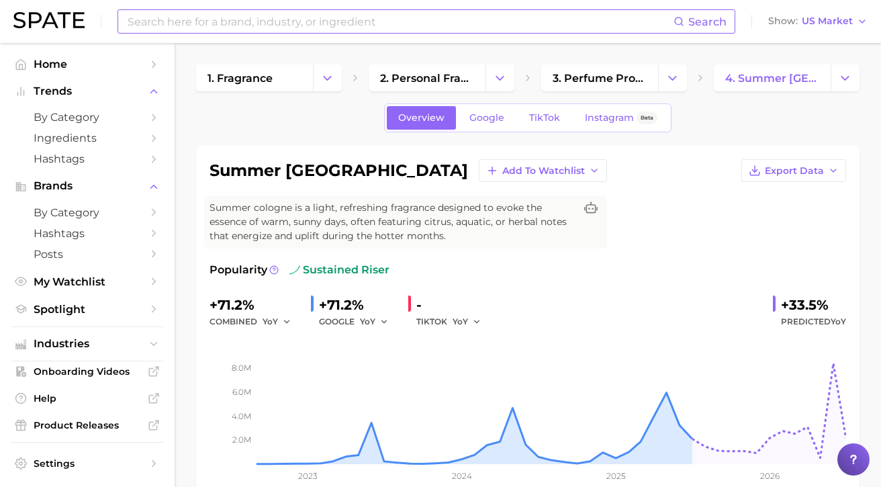
click at [265, 28] on input at bounding box center [399, 21] width 547 height 23
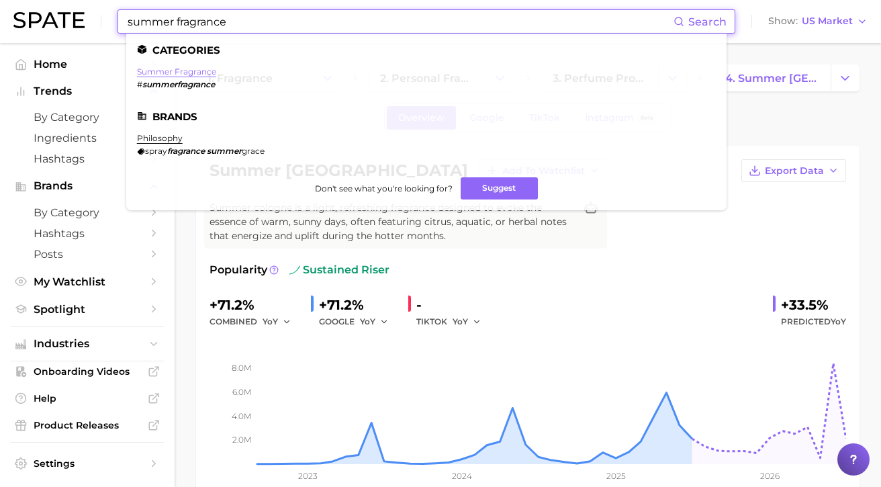
type input "summer fragrance"
click at [175, 68] on link "summer fragrance" at bounding box center [176, 71] width 79 height 10
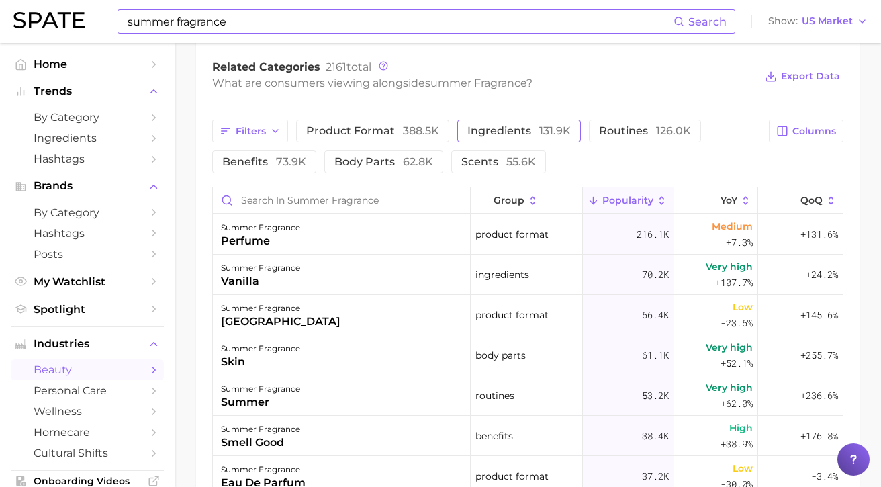
click at [512, 130] on span "ingredients 131.9k" at bounding box center [518, 131] width 103 height 11
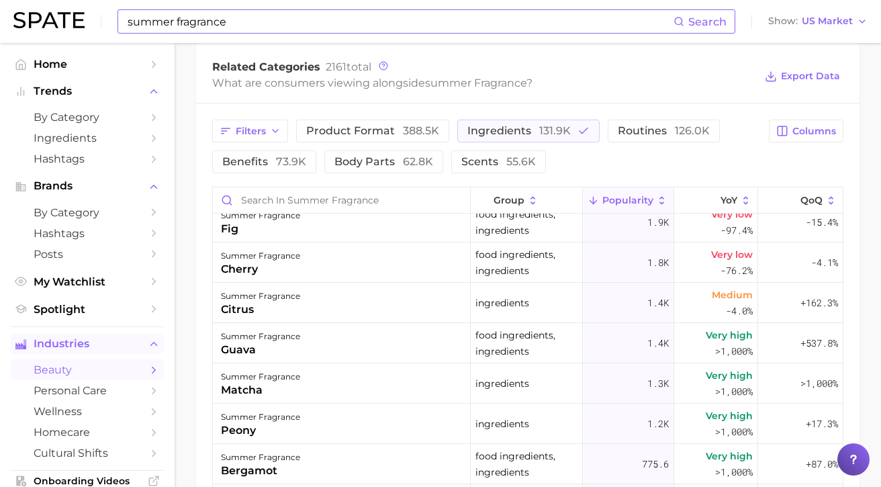
scroll to position [336, 0]
